Goal: Task Accomplishment & Management: Complete application form

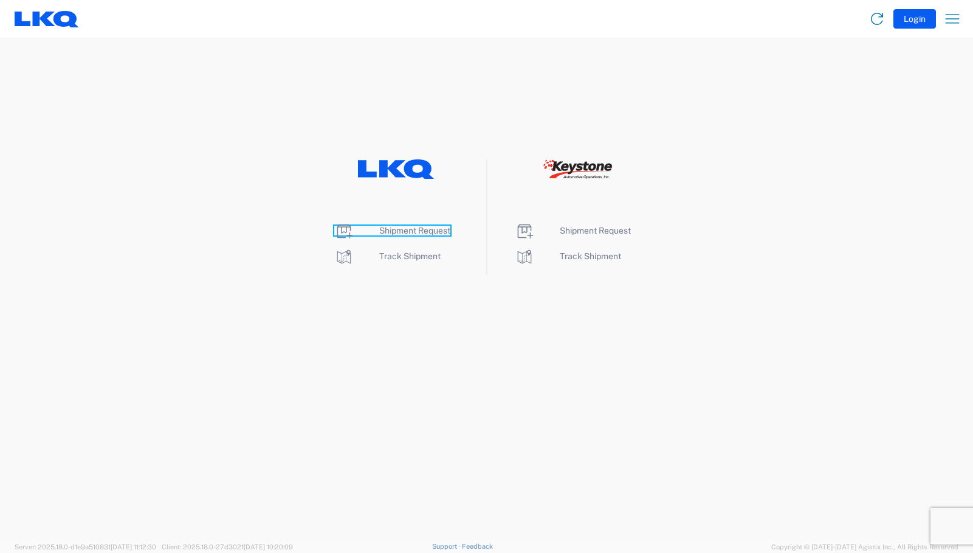
click at [412, 229] on span "Shipment Request" at bounding box center [414, 231] width 71 height 10
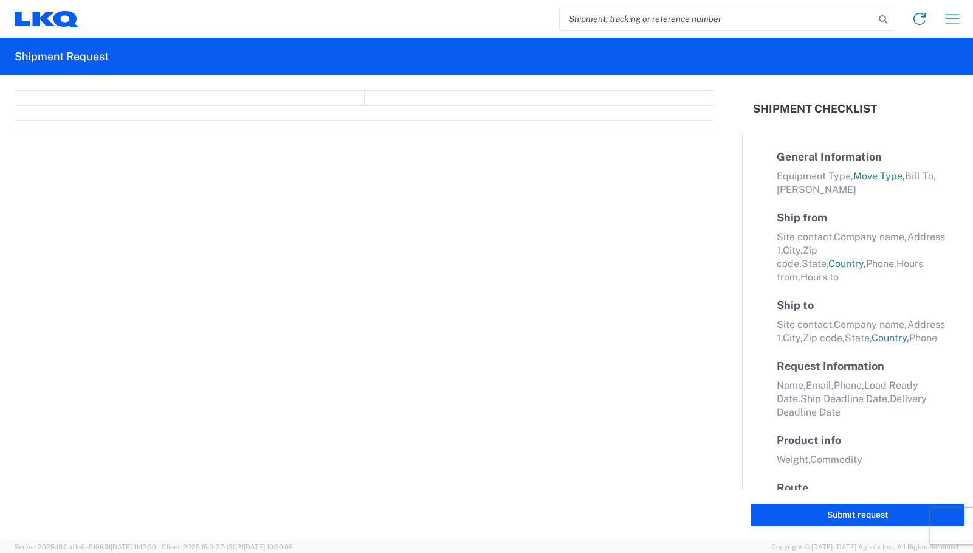
select select "FULL"
select select "LBS"
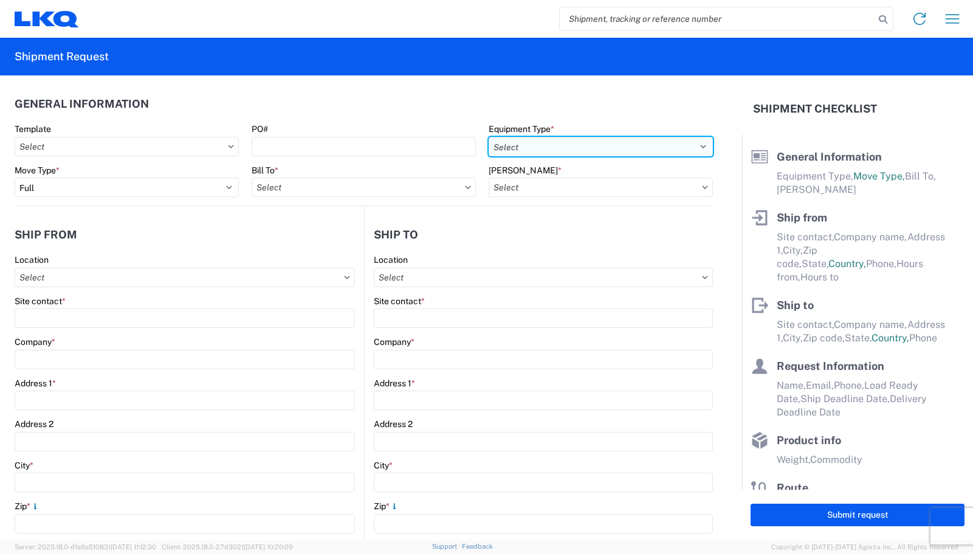
click at [694, 143] on select "Select 53’ Dry Van Flatbed Dropdeck (van) Lowboy (flatbed) Rail" at bounding box center [601, 146] width 224 height 19
select select "STDV"
click at [489, 137] on select "Select 53’ Dry Van Flatbed Dropdeck (van) Lowboy (flatbed) Rail" at bounding box center [601, 146] width 224 height 19
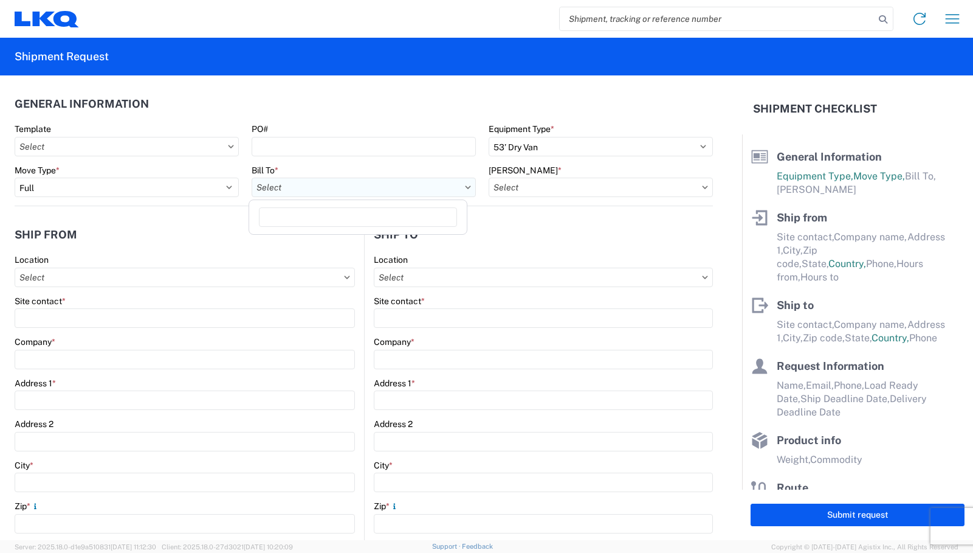
click at [337, 187] on input "Bill To *" at bounding box center [364, 186] width 224 height 19
type input "1321"
click at [321, 241] on div "1321 - LKQ Route 16 Auto Parts - Webster Ma" at bounding box center [358, 241] width 213 height 19
type input "1321 - LKQ Route 16 Auto Parts - Webster Ma"
click at [702, 185] on icon at bounding box center [705, 187] width 6 height 4
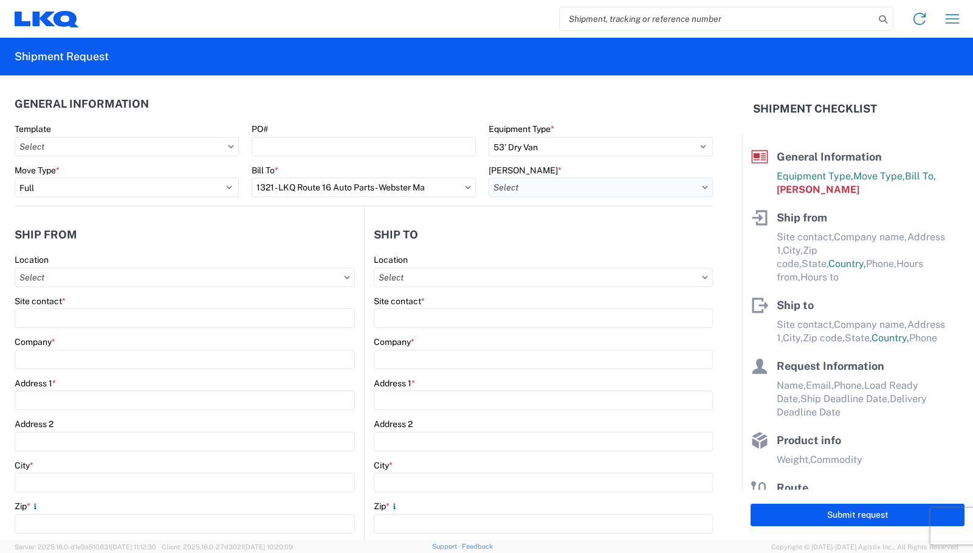
click at [613, 190] on input "[PERSON_NAME] *" at bounding box center [601, 186] width 224 height 19
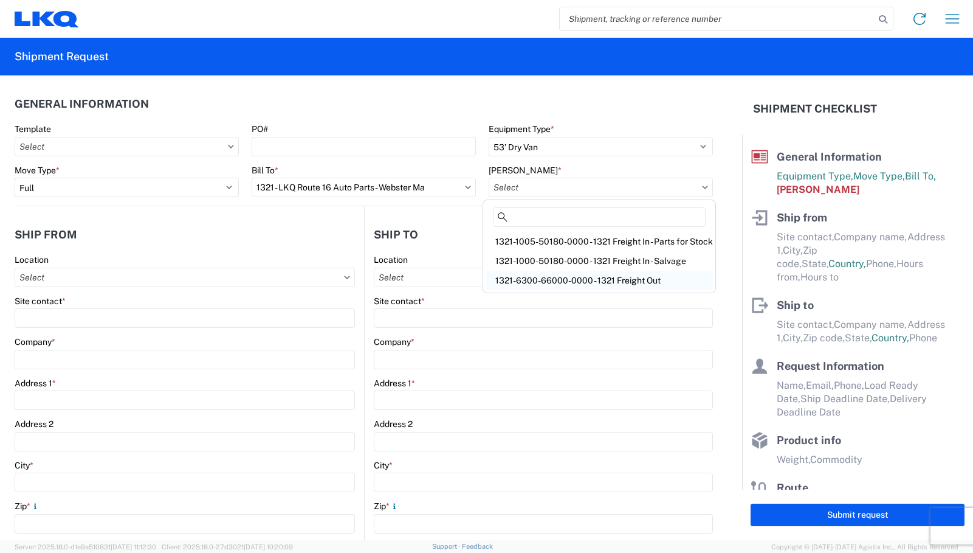
click at [601, 282] on div "1321-6300-66000-0000 - 1321 Freight Out" at bounding box center [599, 279] width 227 height 19
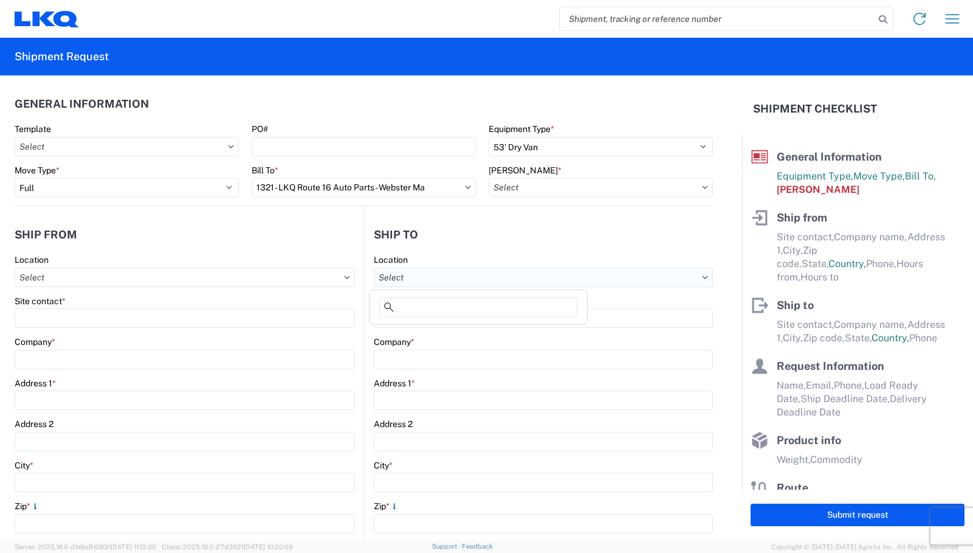
click at [456, 278] on input "Location" at bounding box center [544, 276] width 340 height 19
type input "1321-6300-66000-0000 - 1321 Freight Out"
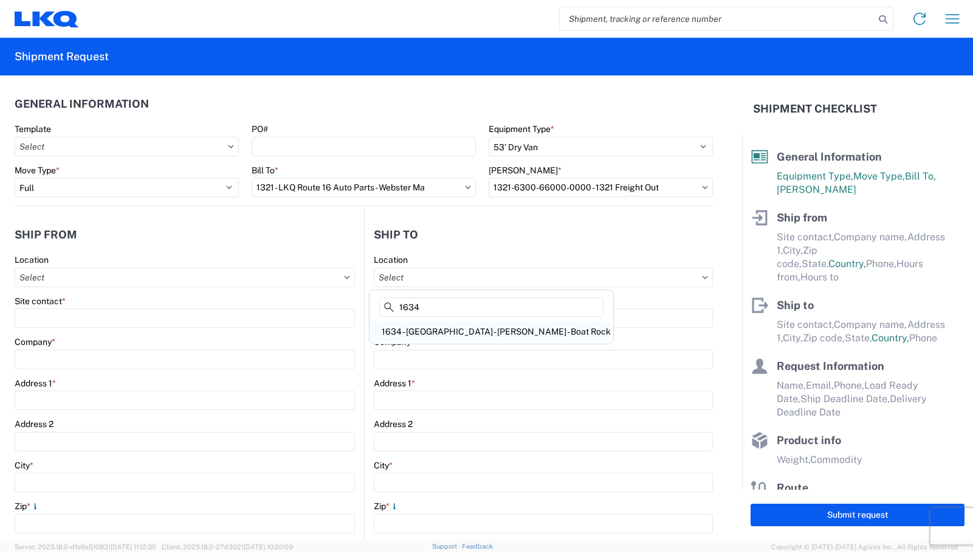
type input "1634"
click at [463, 331] on div "1634 - [GEOGRAPHIC_DATA] - [PERSON_NAME] - Boat Rock" at bounding box center [491, 331] width 239 height 19
type input "1634 - [GEOGRAPHIC_DATA] - [PERSON_NAME] - Boat Rock"
type input "LKQ Corporation"
type input "[STREET_ADDRESS]"
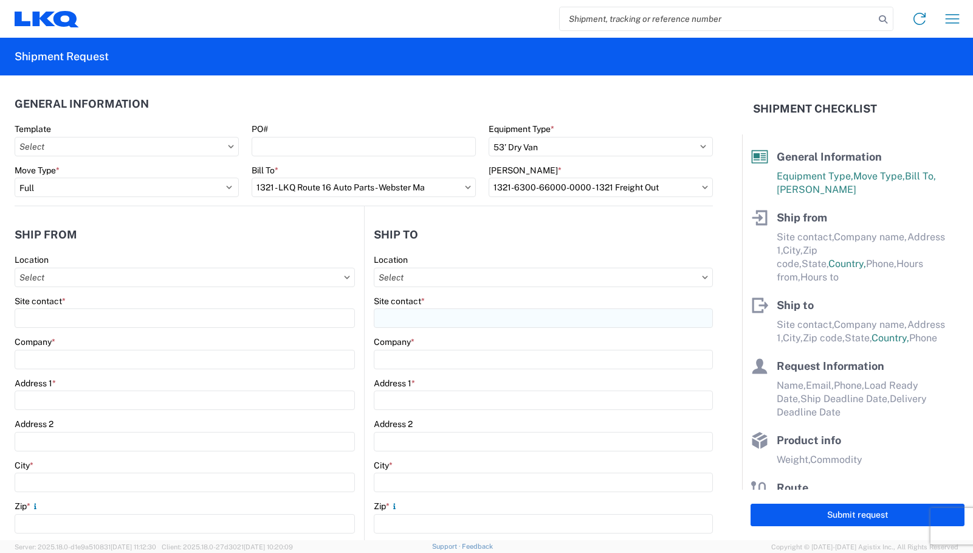
type input "[GEOGRAPHIC_DATA]"
type input "30336"
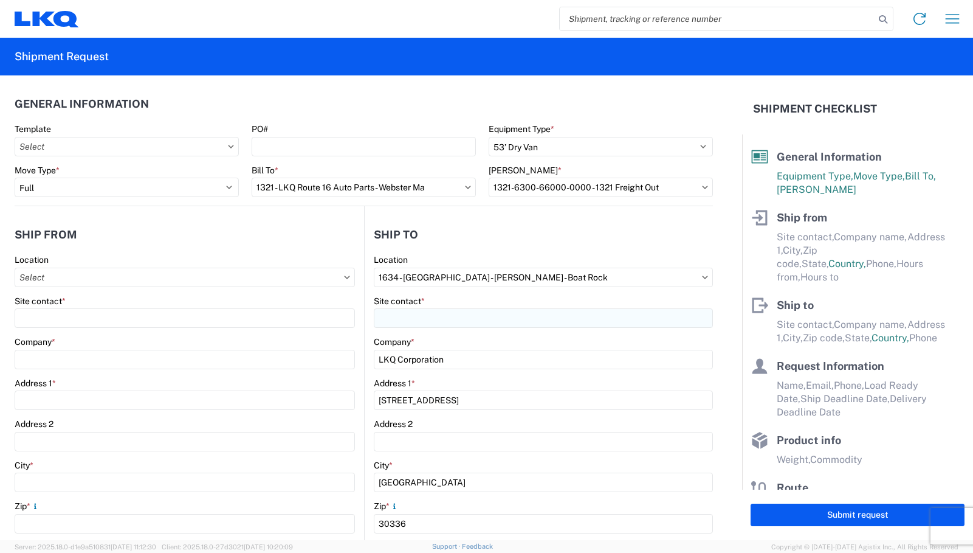
select select "US"
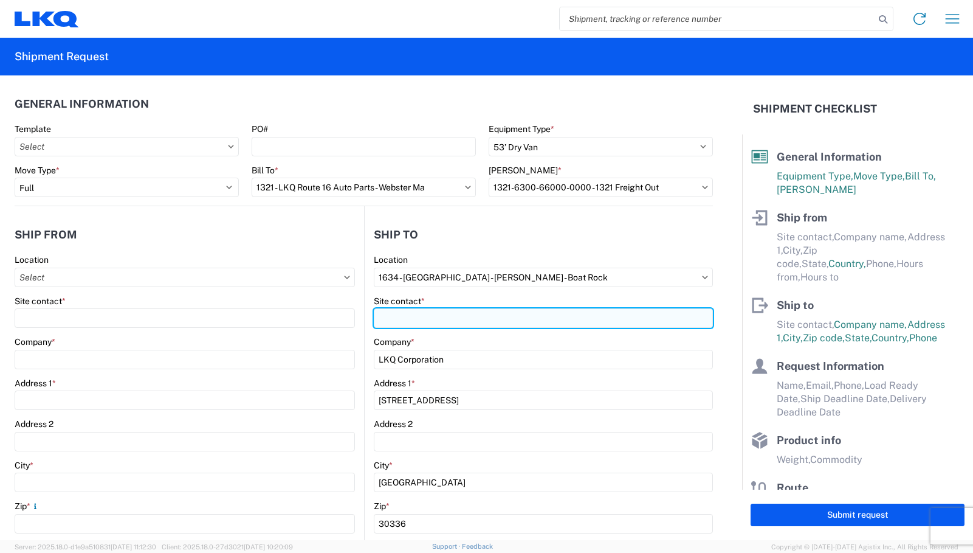
click at [418, 320] on input "Site contact *" at bounding box center [544, 317] width 340 height 19
type input "[PERSON_NAME]"
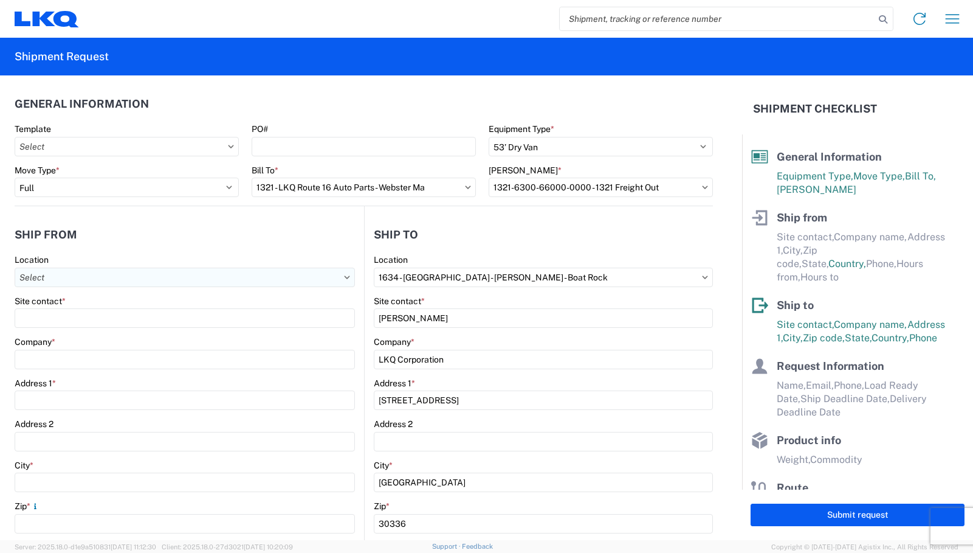
click at [126, 276] on input "Location" at bounding box center [185, 276] width 340 height 19
type input "1321"
click at [121, 328] on div "1321 - LKQ Route 16 Auto Parts - Webster Ma" at bounding box center [124, 331] width 213 height 19
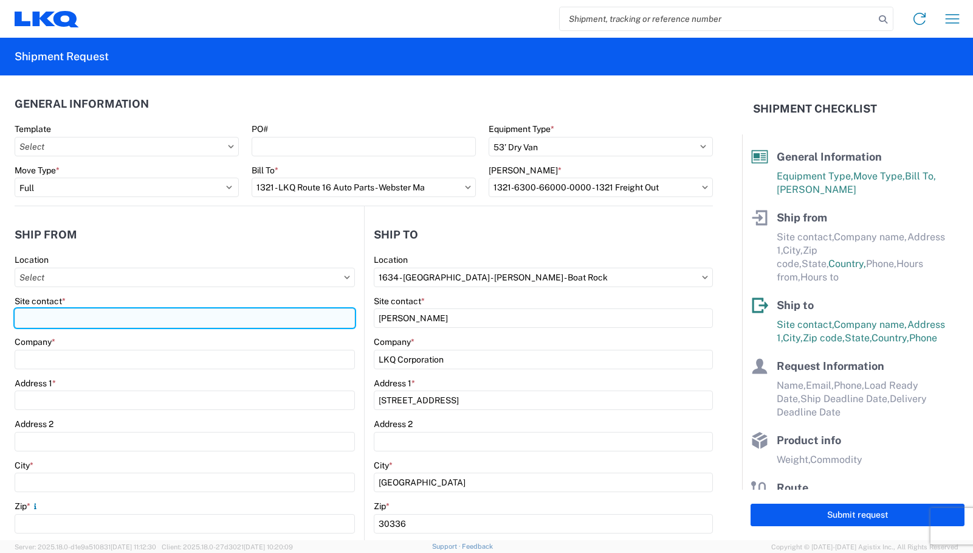
click at [54, 321] on input "Site contact *" at bounding box center [185, 317] width 340 height 19
type input "1321 - LKQ Route 16 Auto Parts - Webster Ma"
type input "LKQ Corporation"
type input "[STREET_ADDRESS][PERSON_NAME]"
type input "[PERSON_NAME]"
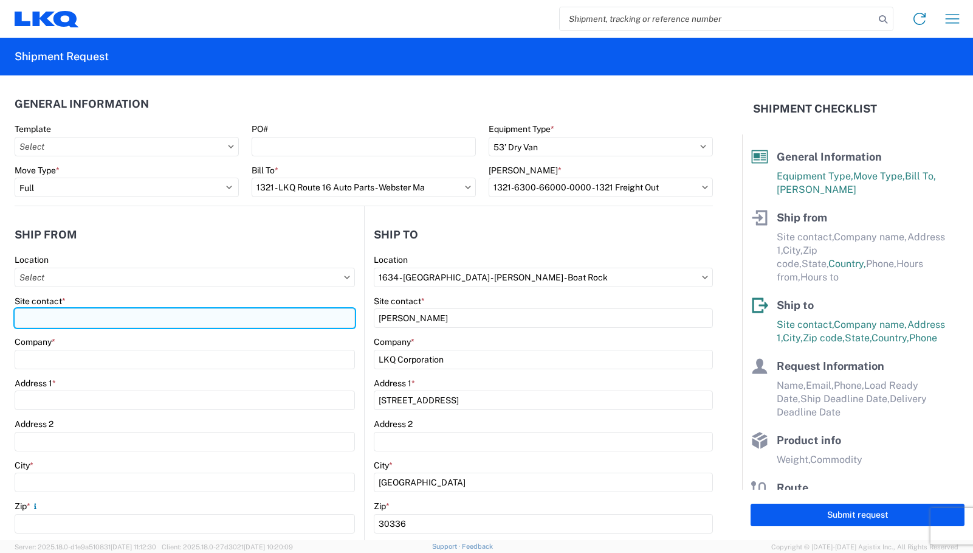
type input "01570"
select select "MA"
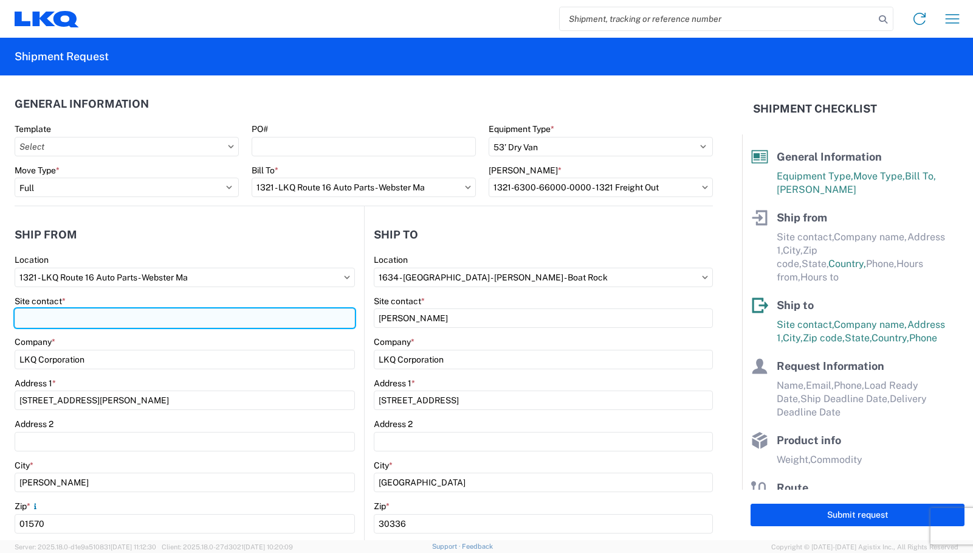
select select "US"
type input "07:00"
type input "17:00"
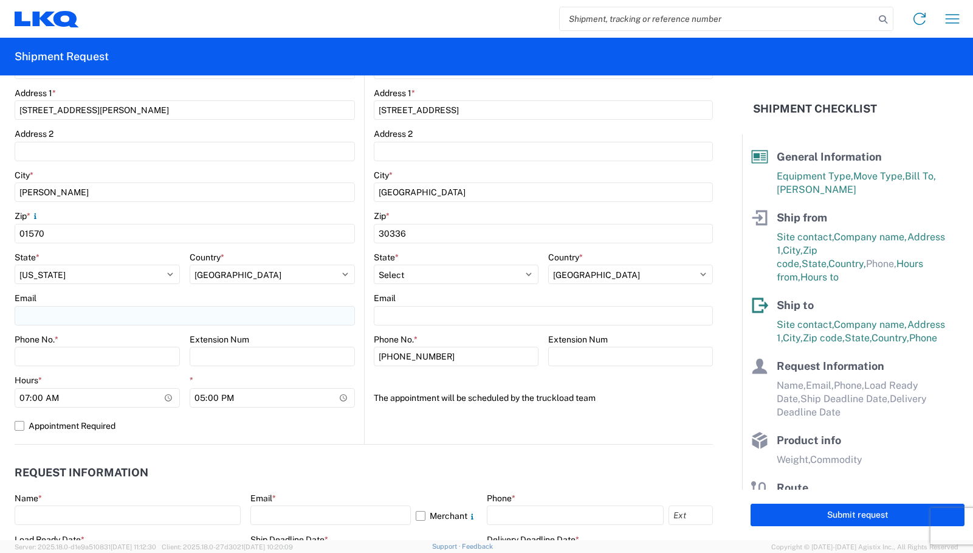
scroll to position [304, 0]
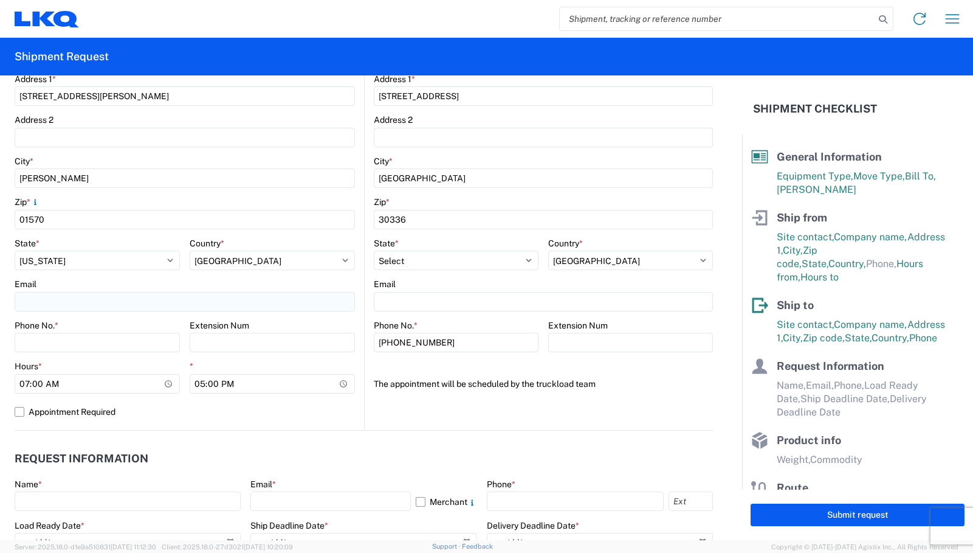
type input "[PERSON_NAME]"
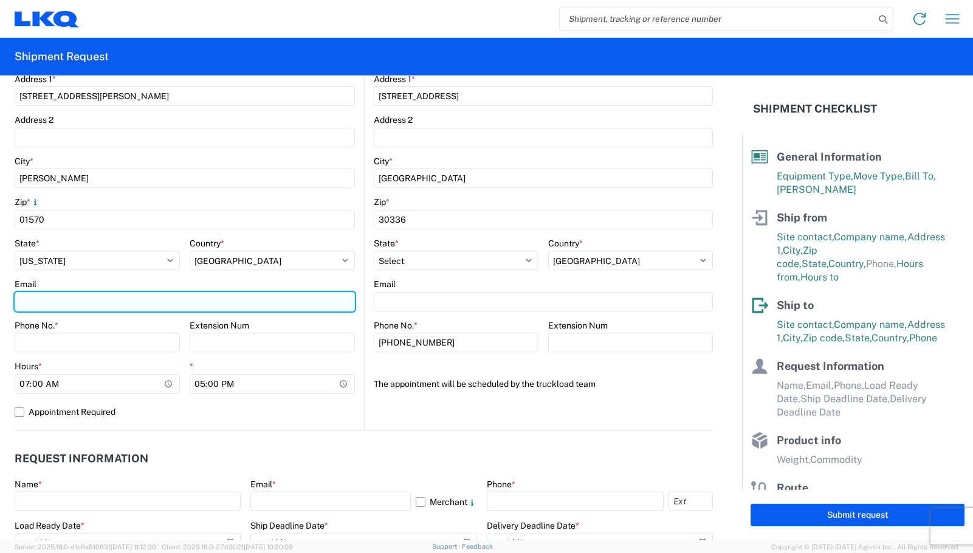
click at [38, 305] on input "Email" at bounding box center [185, 301] width 340 height 19
type input "[EMAIL_ADDRESS][DOMAIN_NAME]"
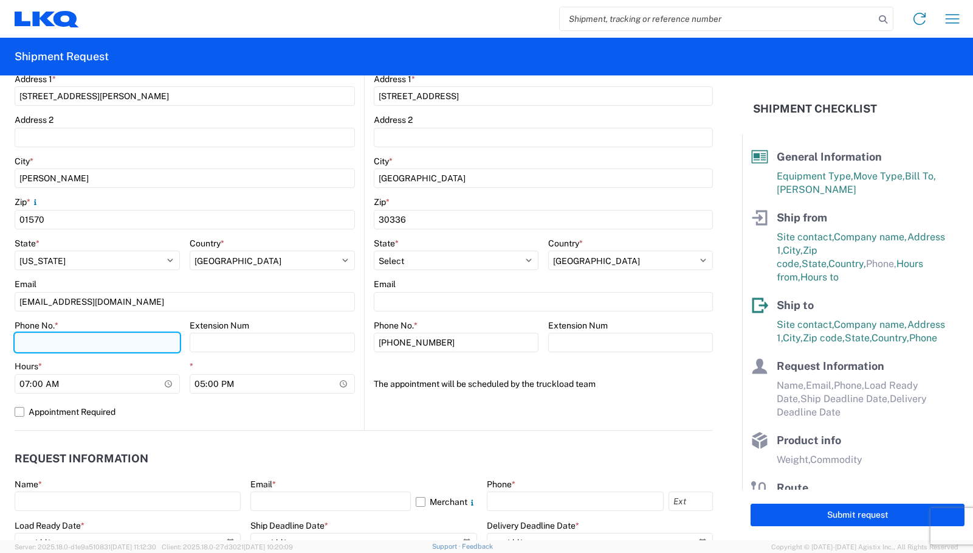
click at [26, 338] on input "Phone No. *" at bounding box center [97, 342] width 165 height 19
type input "5086710894"
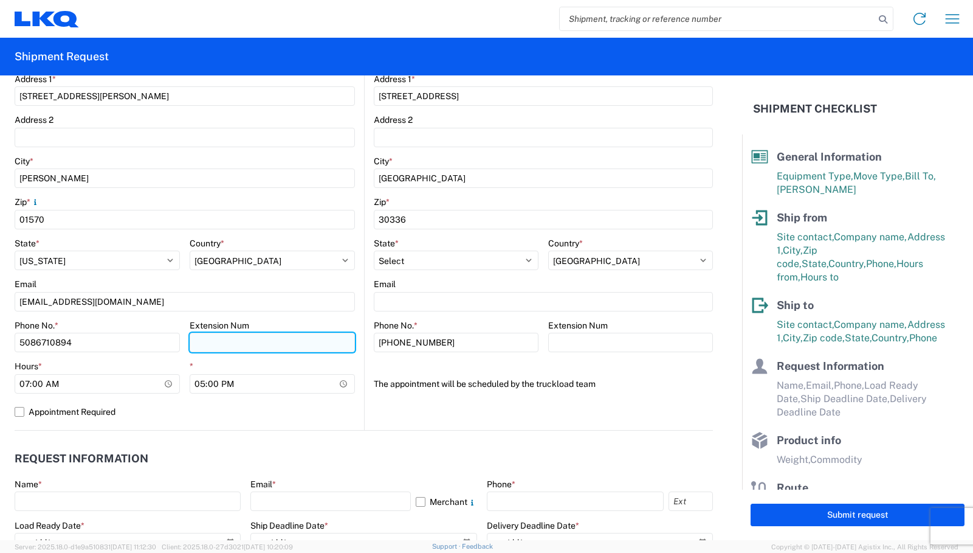
click at [218, 340] on input "Extension Num" at bounding box center [272, 342] width 165 height 19
type input "2894"
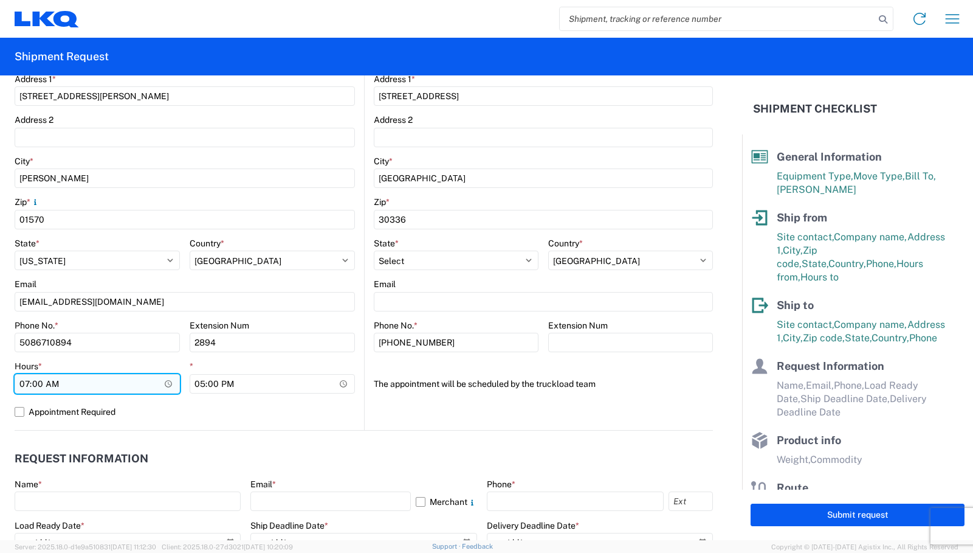
click at [24, 385] on input "07:00" at bounding box center [97, 383] width 165 height 19
type input "08:00"
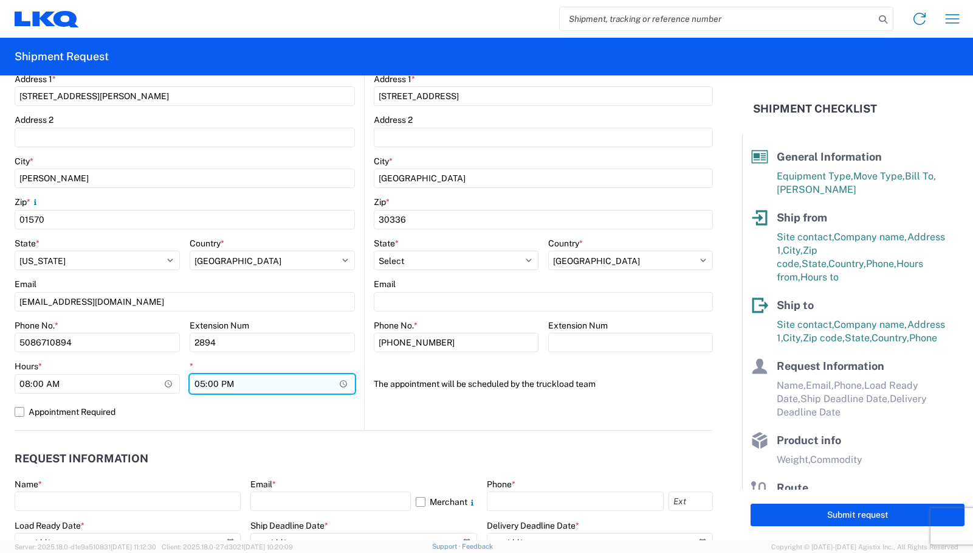
click at [196, 383] on input "17:00" at bounding box center [272, 383] width 165 height 19
type input "16:00"
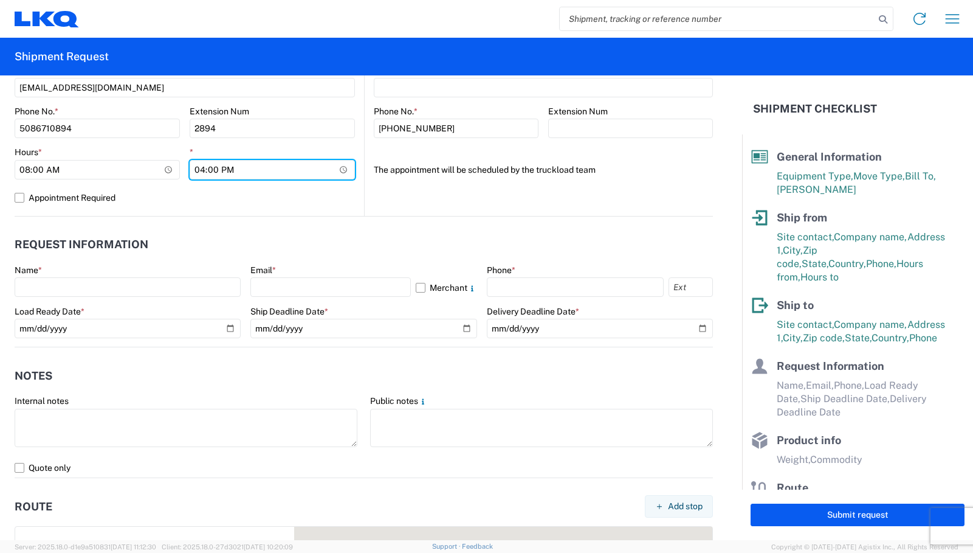
scroll to position [547, 0]
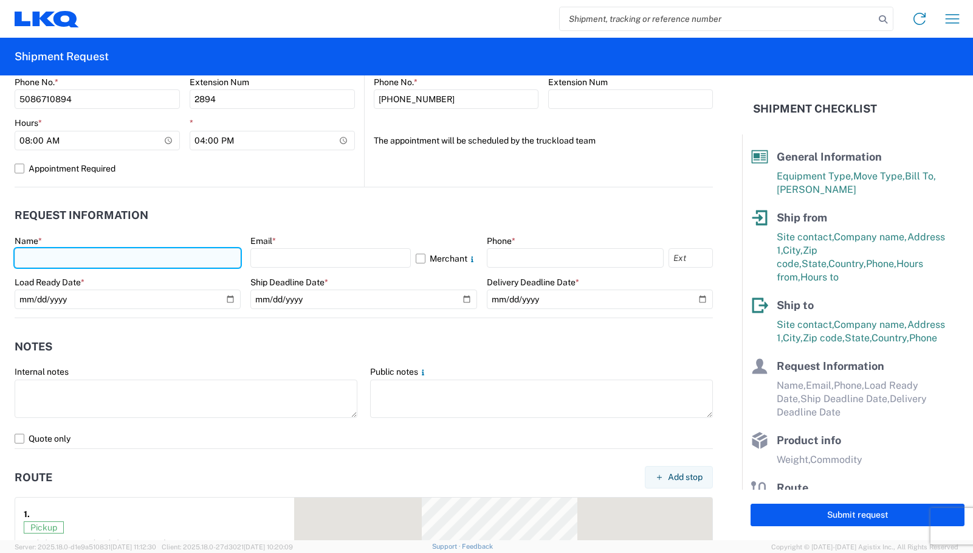
click at [52, 250] on input "text" at bounding box center [128, 257] width 226 height 19
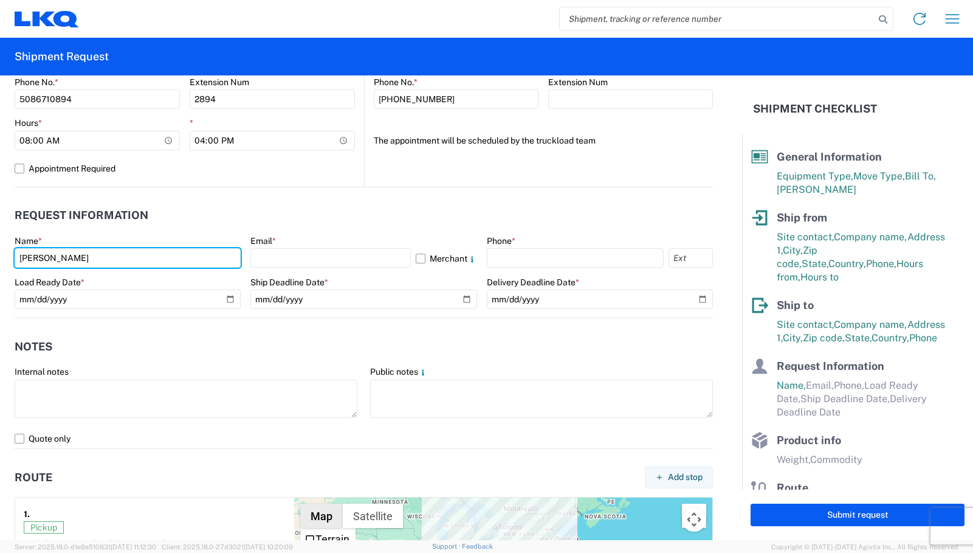
type input "[PERSON_NAME]"
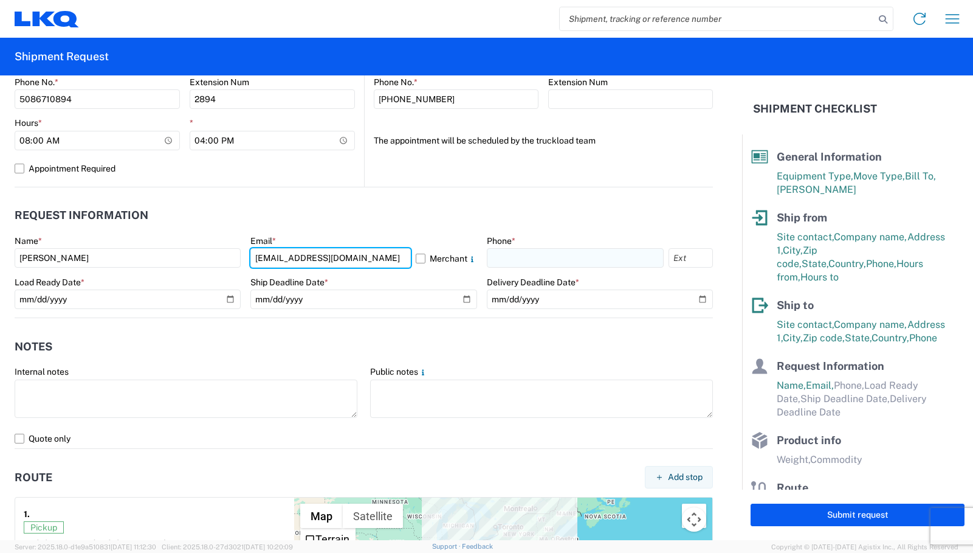
type input "[EMAIL_ADDRESS][DOMAIN_NAME]"
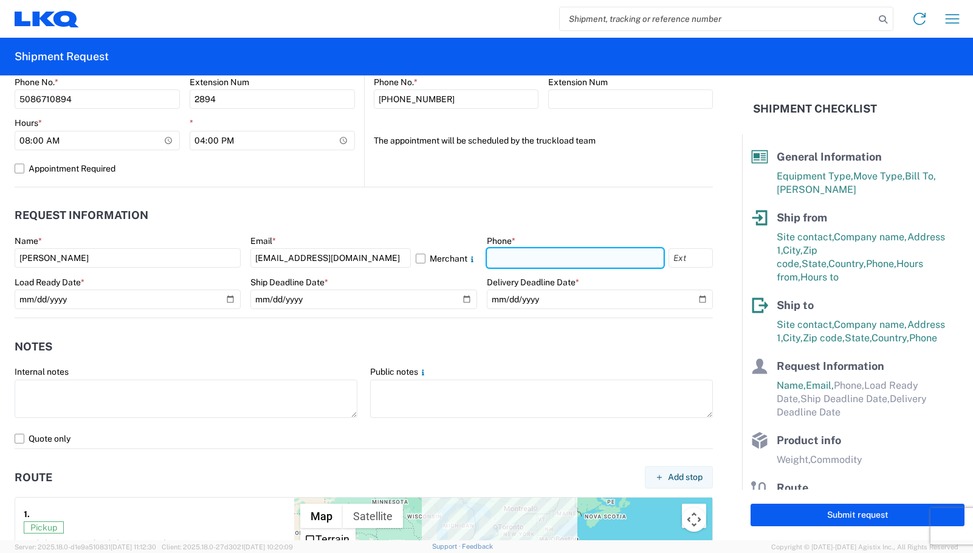
click at [538, 257] on input "text" at bounding box center [575, 257] width 177 height 19
type input "5086710894"
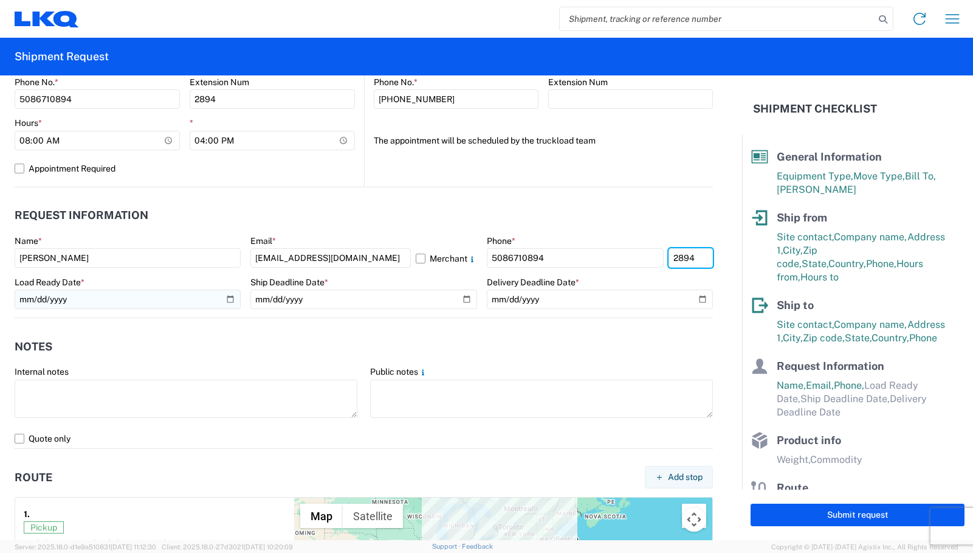
type input "2894"
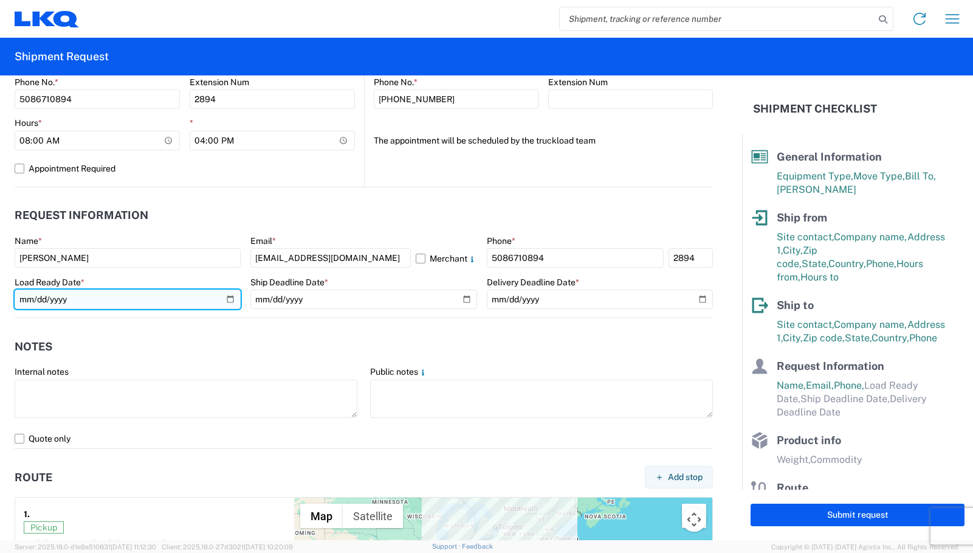
click at [229, 303] on input "date" at bounding box center [128, 298] width 226 height 19
type input "[DATE]"
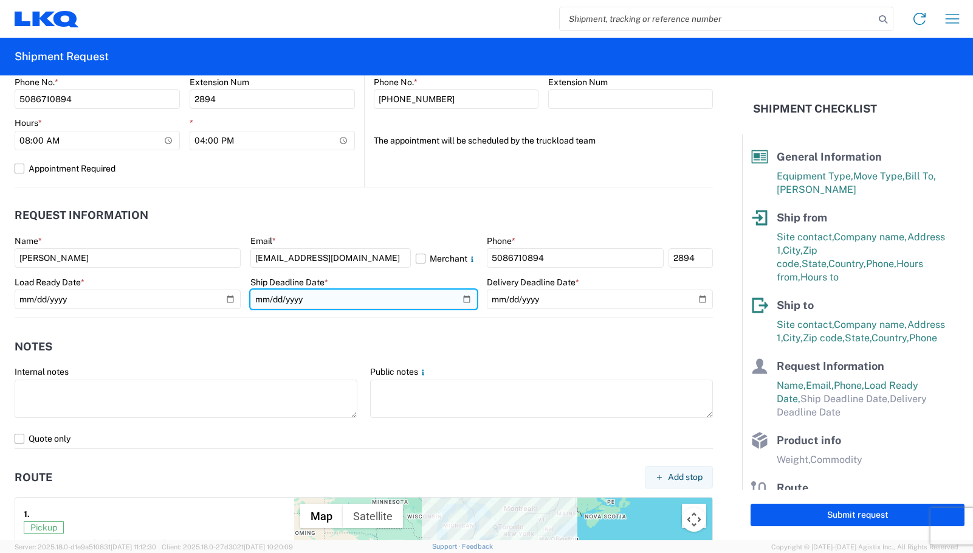
click at [463, 298] on input "date" at bounding box center [363, 298] width 226 height 19
type input "[DATE]"
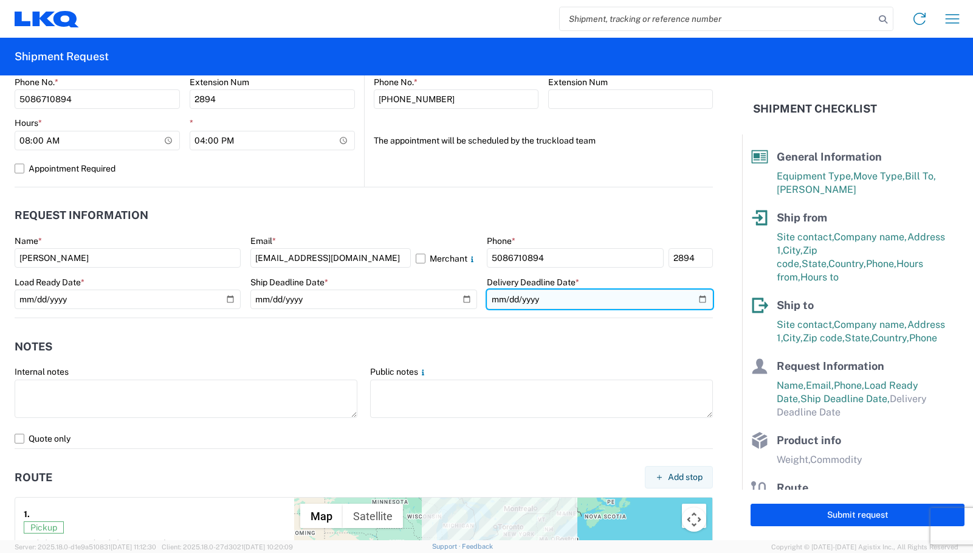
click at [694, 296] on input "date" at bounding box center [600, 298] width 226 height 19
type input "[DATE]"
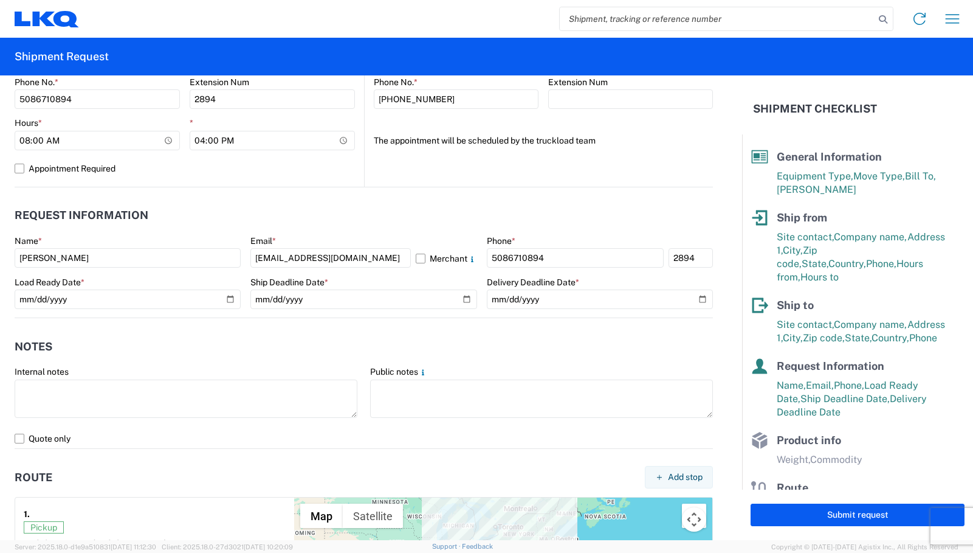
click at [446, 333] on header "Notes" at bounding box center [364, 346] width 698 height 27
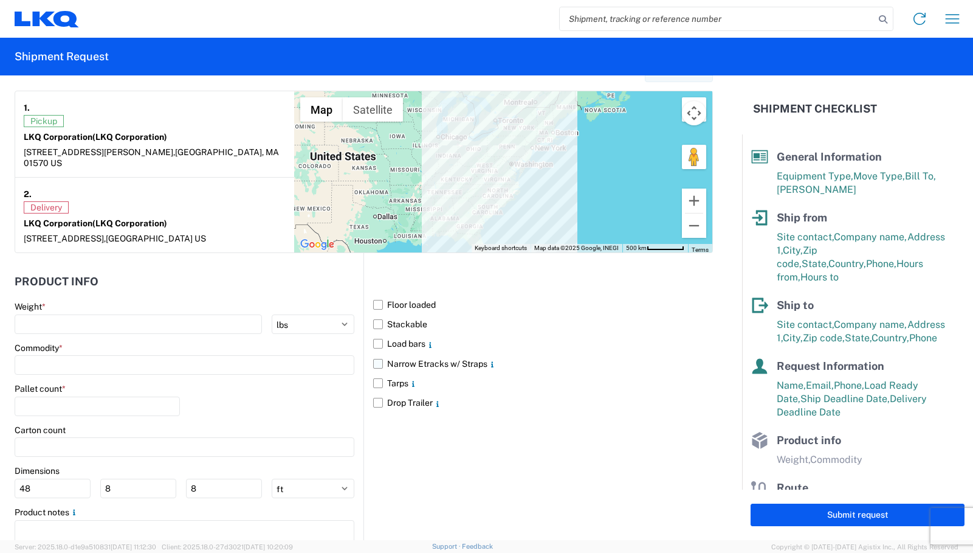
scroll to position [973, 0]
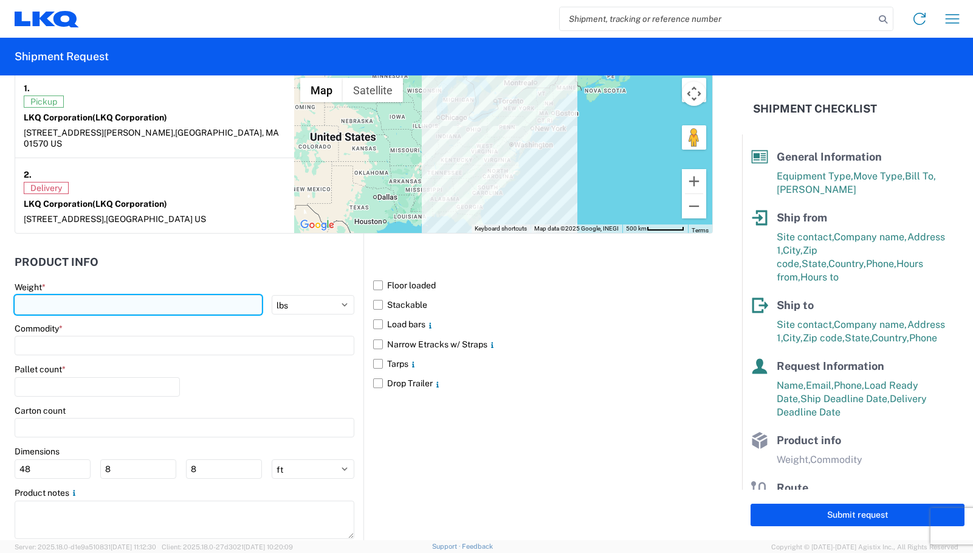
click at [69, 295] on input "number" at bounding box center [138, 304] width 247 height 19
type input "40000"
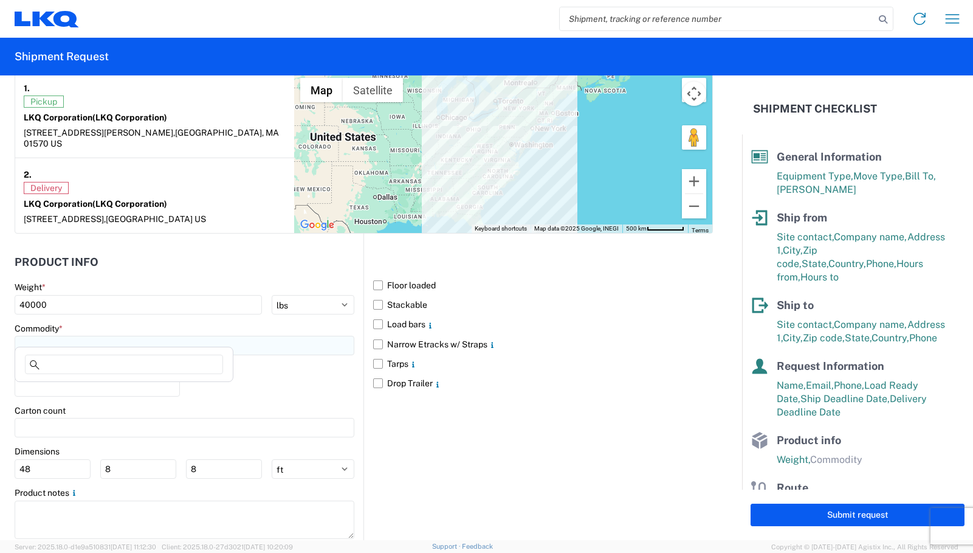
click at [78, 336] on input at bounding box center [185, 345] width 340 height 19
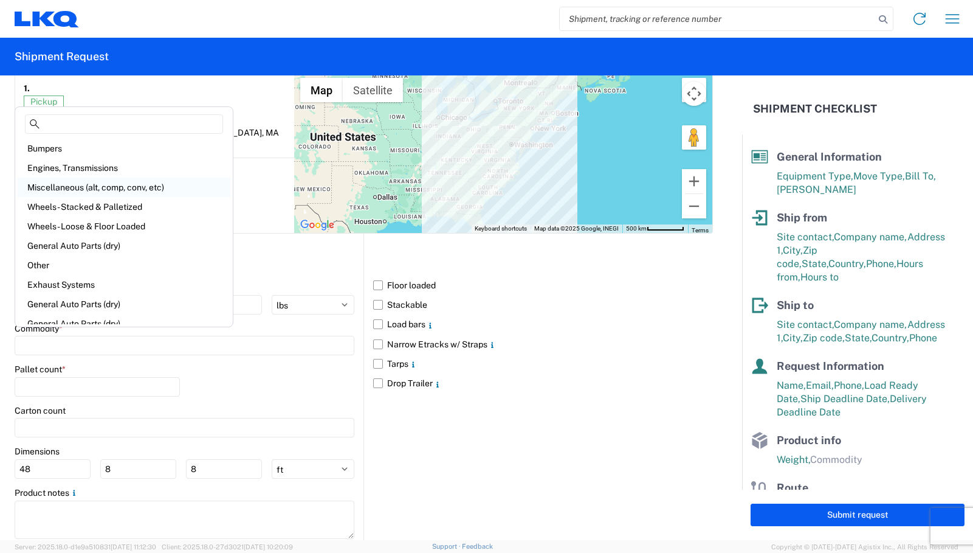
click at [102, 181] on div "Miscellaneous (alt, comp, conv, etc)" at bounding box center [124, 186] width 213 height 19
type input "Miscellaneous (alt, comp, conv, etc)"
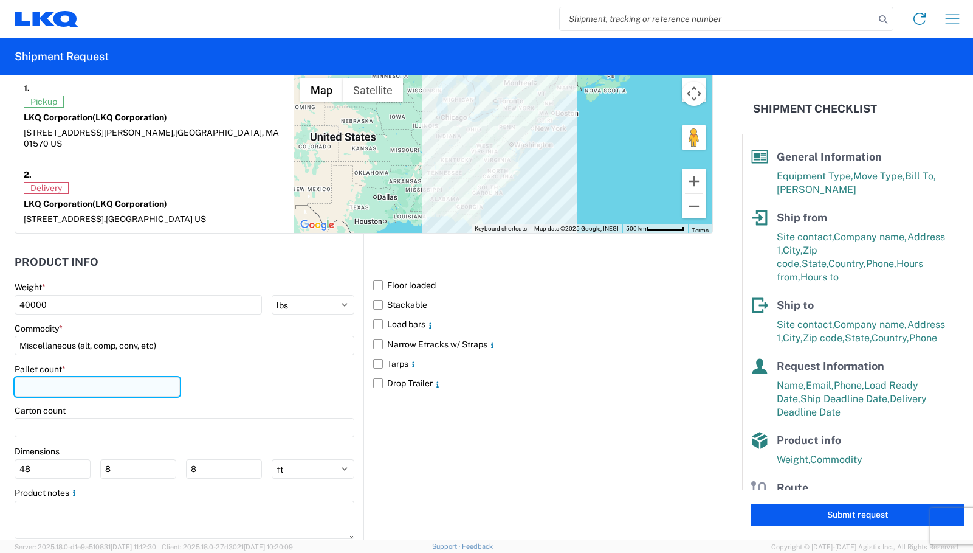
click at [91, 377] on input "number" at bounding box center [97, 386] width 165 height 19
type input "20"
click at [587, 396] on div "Floor loaded Stackable Load bars Narrow Etracks w/ Straps Tarps Drop Trailer" at bounding box center [539, 390] width 350 height 315
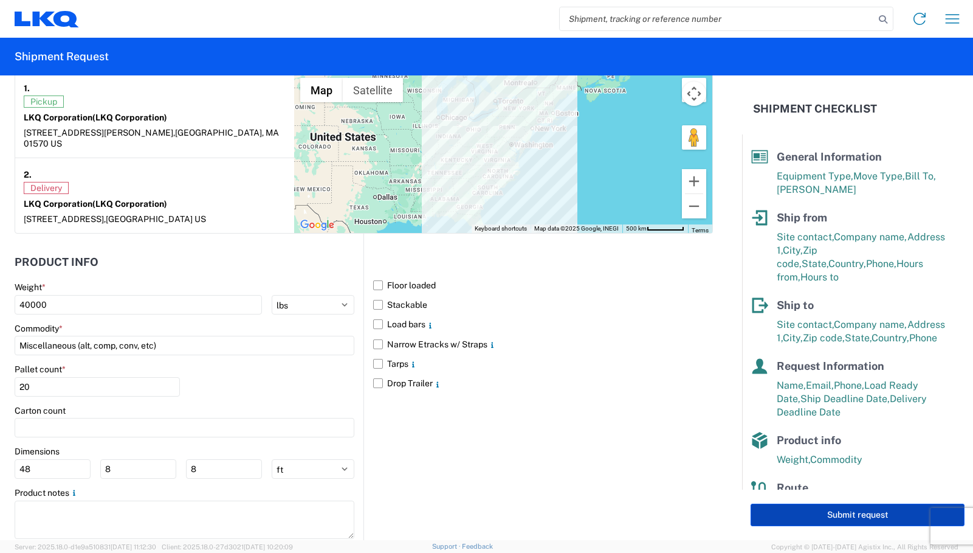
click at [819, 512] on button "Submit request" at bounding box center [858, 514] width 214 height 22
select select "US"
